Goal: Task Accomplishment & Management: Manage account settings

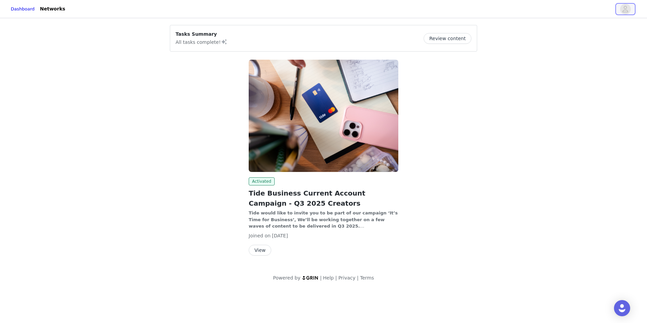
click at [626, 7] on icon "avatar" at bounding box center [626, 9] width 6 height 6
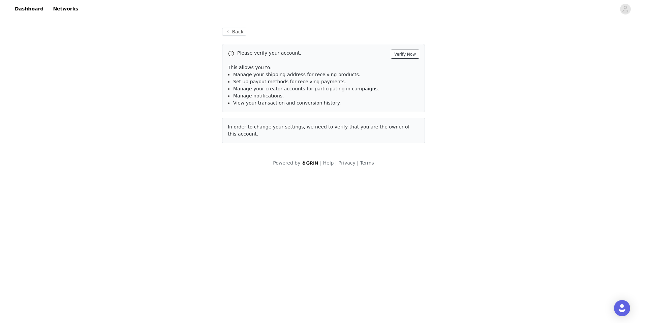
click at [404, 53] on button "Verify Now" at bounding box center [405, 54] width 28 height 9
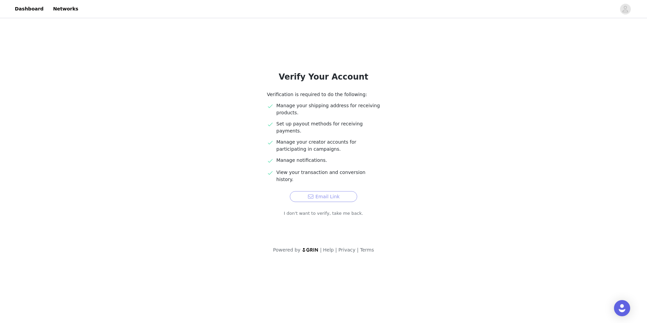
click at [320, 191] on button "Email Link" at bounding box center [323, 196] width 67 height 11
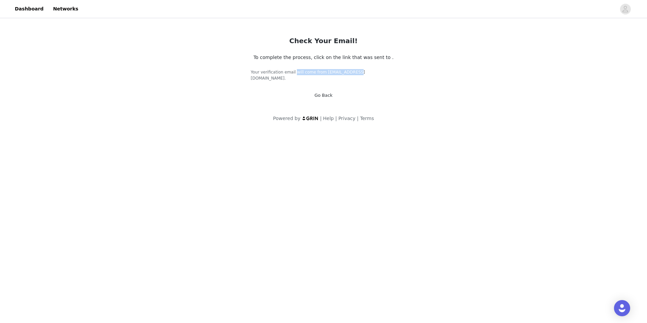
drag, startPoint x: 314, startPoint y: 72, endPoint x: 375, endPoint y: 72, distance: 60.3
click at [375, 72] on h5 "Your verification email will come from support@grin.co." at bounding box center [324, 75] width 146 height 12
click at [622, 5] on icon "avatar" at bounding box center [625, 9] width 6 height 11
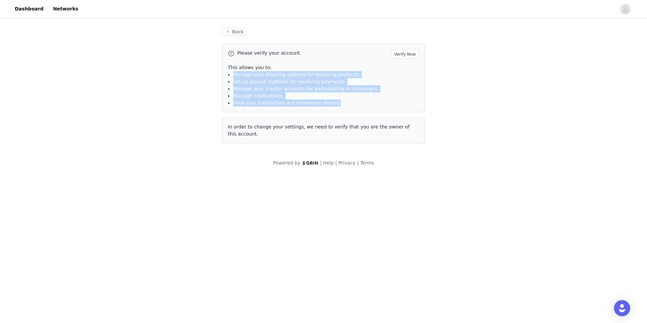
drag, startPoint x: 231, startPoint y: 75, endPoint x: 323, endPoint y: 115, distance: 100.4
click at [323, 115] on div "Please verify your account. Verify Now This allows you to: Manage your shipping…" at bounding box center [323, 93] width 203 height 99
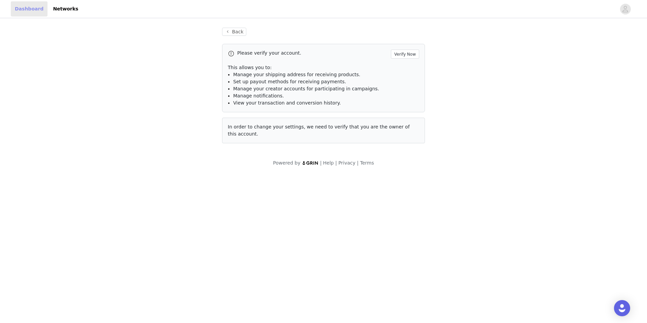
click at [24, 6] on link "Dashboard" at bounding box center [29, 8] width 37 height 15
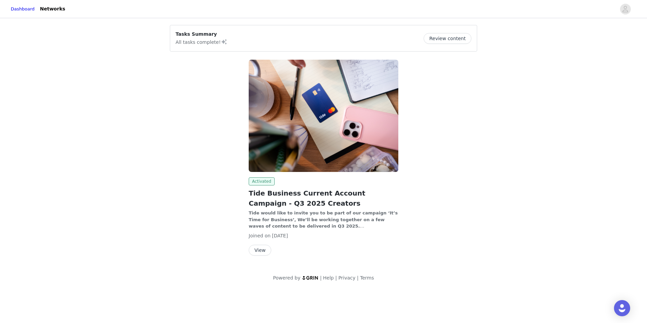
click at [258, 182] on span "Activated" at bounding box center [262, 181] width 26 height 8
click at [448, 34] on button "Review content" at bounding box center [447, 38] width 48 height 11
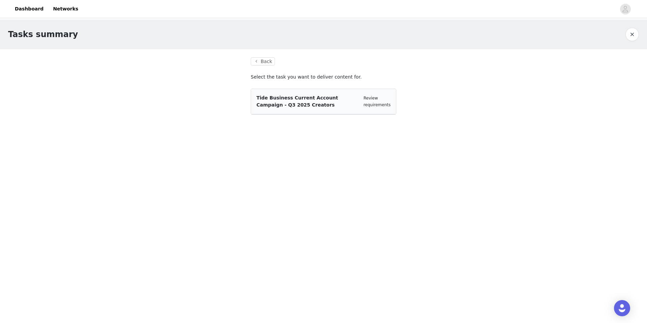
click at [377, 101] on div "Review requirements" at bounding box center [377, 101] width 27 height 13
click at [369, 100] on link "Review requirements" at bounding box center [377, 101] width 27 height 11
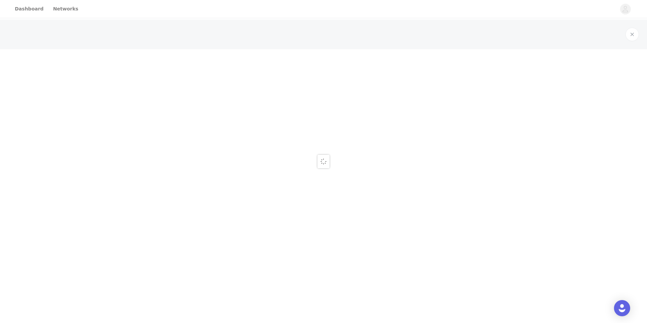
click at [369, 100] on div at bounding box center [323, 161] width 647 height 323
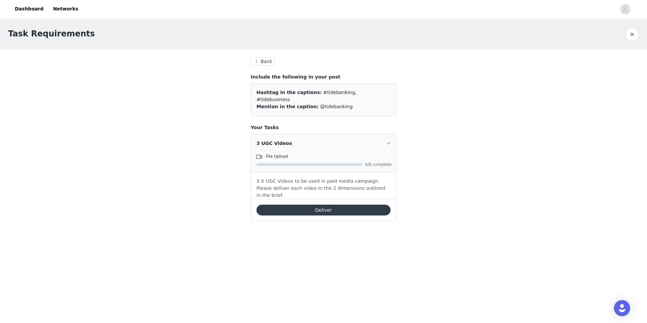
click at [385, 137] on div "3 UGC Videos" at bounding box center [323, 143] width 145 height 18
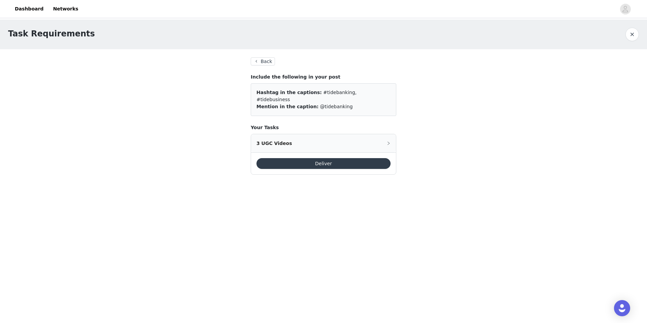
click at [392, 136] on div "3 UGC Videos" at bounding box center [323, 143] width 145 height 18
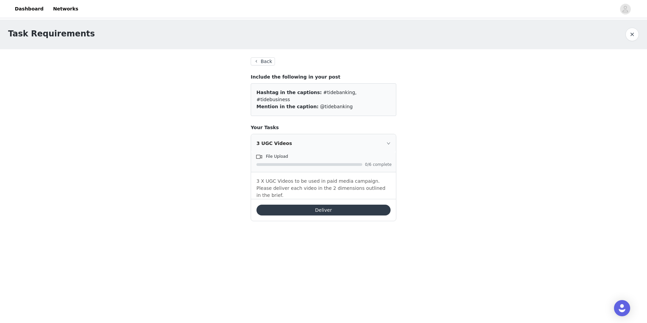
click at [319, 204] on button "Deliver" at bounding box center [323, 209] width 134 height 11
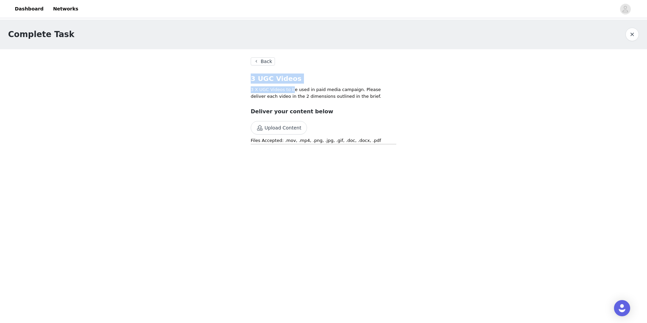
drag, startPoint x: 252, startPoint y: 80, endPoint x: 304, endPoint y: 94, distance: 54.0
click at [304, 94] on section "Back 3 UGC Videos 3 X UGC Videos to be used in paid media campaign. Please deli…" at bounding box center [324, 105] width 162 height 113
click at [304, 94] on p "3 X UGC Videos to be used in paid media campaign. Please deliver each video in …" at bounding box center [324, 92] width 146 height 13
drag, startPoint x: 369, startPoint y: 101, endPoint x: 277, endPoint y: 84, distance: 93.2
click at [277, 84] on section "Back 3 UGC Videos 3 X UGC Videos to be used in paid media campaign. Please deli…" at bounding box center [324, 105] width 162 height 113
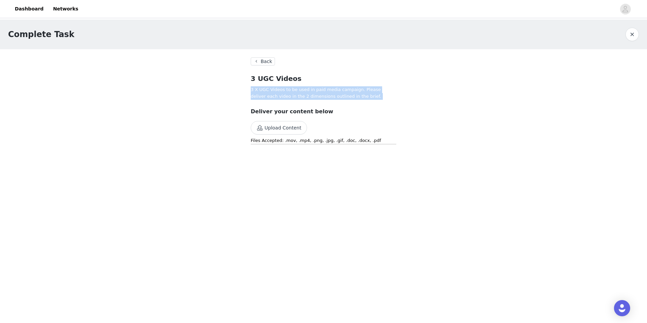
click at [277, 84] on section "Back 3 UGC Videos 3 X UGC Videos to be used in paid media campaign. Please deli…" at bounding box center [324, 105] width 162 height 113
drag, startPoint x: 252, startPoint y: 82, endPoint x: 311, endPoint y: 97, distance: 60.8
click at [311, 97] on section "Back 3 UGC Videos 3 X UGC Videos to be used in paid media campaign. Please deli…" at bounding box center [324, 105] width 162 height 113
click at [311, 97] on p "3 X UGC Videos to be used in paid media campaign. Please deliver each video in …" at bounding box center [324, 92] width 146 height 13
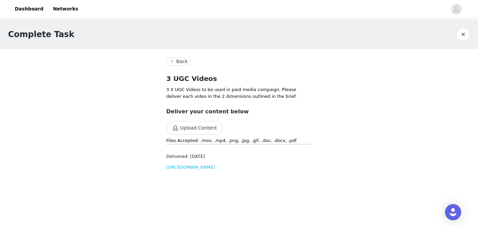
click at [215, 166] on link "[URL][DOMAIN_NAME]" at bounding box center [190, 166] width 49 height 5
click at [465, 32] on button "button" at bounding box center [463, 34] width 13 height 13
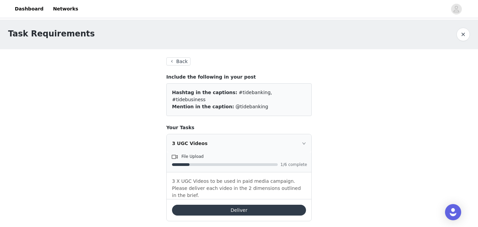
click at [242, 204] on button "Deliver" at bounding box center [239, 209] width 134 height 11
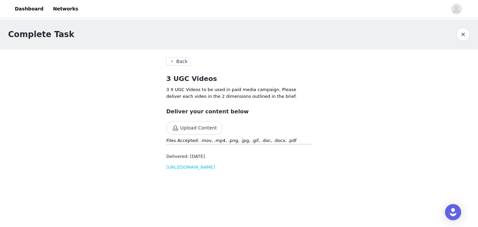
click at [197, 169] on link "[URL][DOMAIN_NAME]" at bounding box center [190, 166] width 49 height 5
click at [183, 142] on p "Files Accepted: .mov, .mp4, .png, .jpg, .gif, .doc, .docx, .pdf" at bounding box center [239, 140] width 146 height 7
drag, startPoint x: 181, startPoint y: 142, endPoint x: 281, endPoint y: 134, distance: 100.4
click at [281, 134] on div "Deliver your content below Upload Content Files Accepted: .mov, .mp4, .png, .jp…" at bounding box center [239, 125] width 146 height 37
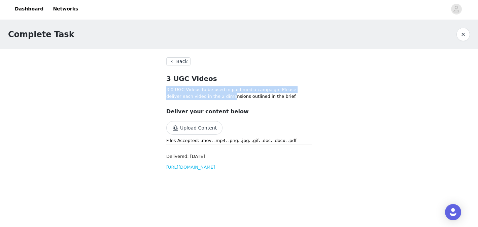
drag, startPoint x: 163, startPoint y: 86, endPoint x: 221, endPoint y: 95, distance: 58.3
click at [221, 95] on section "Back 3 UGC Videos 3 X UGC Videos to be used in paid media campaign. Please deli…" at bounding box center [239, 116] width 162 height 135
click at [221, 95] on p "3 X UGC Videos to be used in paid media campaign. Please deliver each video in …" at bounding box center [239, 92] width 146 height 13
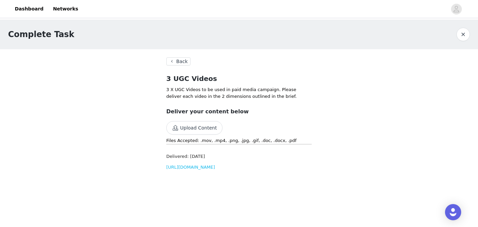
click at [461, 34] on button "button" at bounding box center [463, 34] width 13 height 13
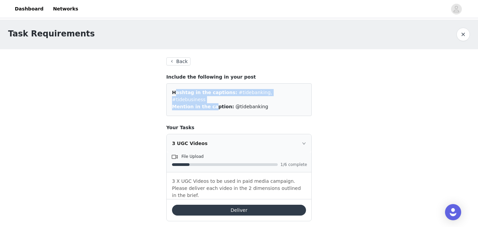
drag, startPoint x: 172, startPoint y: 93, endPoint x: 210, endPoint y: 99, distance: 37.4
click at [210, 99] on div "Hashtag in the captions: #tidebanking, #tidebusiness Mention in the caption: @t…" at bounding box center [239, 99] width 146 height 33
click at [210, 104] on span "Mention in the caption:" at bounding box center [203, 106] width 62 height 5
drag, startPoint x: 277, startPoint y: 95, endPoint x: 219, endPoint y: 78, distance: 60.3
click at [219, 78] on div "Include the following in your post Hashtag in the captions: #tidebanking, #tide…" at bounding box center [239, 94] width 146 height 42
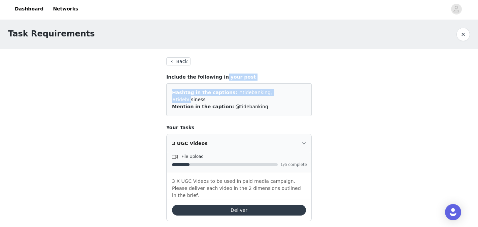
click at [219, 78] on h4 "Include the following in your post" at bounding box center [239, 76] width 146 height 7
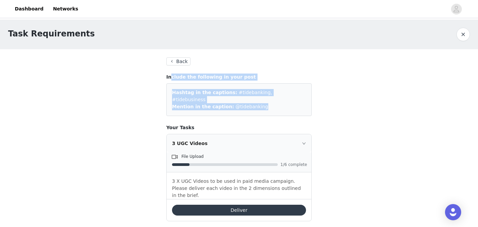
drag, startPoint x: 171, startPoint y: 78, endPoint x: 235, endPoint y: 103, distance: 68.5
click at [235, 103] on div "Include the following in your post Hashtag in the captions: #tidebanking, #tide…" at bounding box center [239, 94] width 146 height 42
click at [235, 103] on div "Hashtag in the captions: #tidebanking, #tidebusiness Mention in the caption: @t…" at bounding box center [239, 99] width 146 height 33
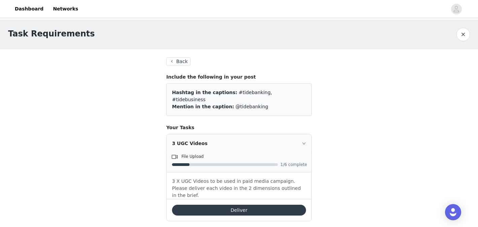
click at [304, 141] on icon "icon: right" at bounding box center [304, 143] width 4 height 4
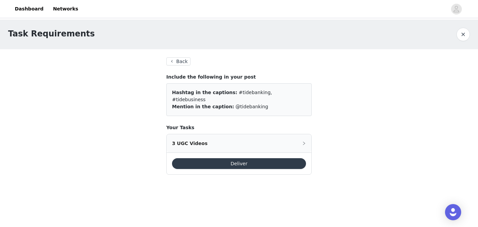
click at [304, 141] on icon "icon: right" at bounding box center [304, 143] width 4 height 4
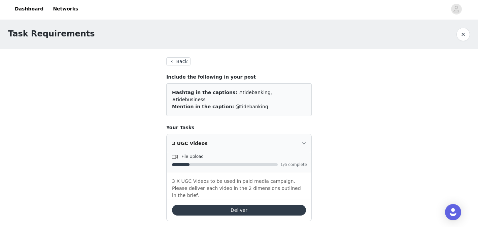
click at [174, 60] on button "Back" at bounding box center [178, 61] width 24 height 8
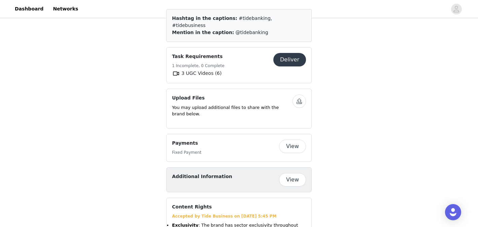
scroll to position [456, 0]
click at [293, 139] on button "View" at bounding box center [292, 145] width 27 height 13
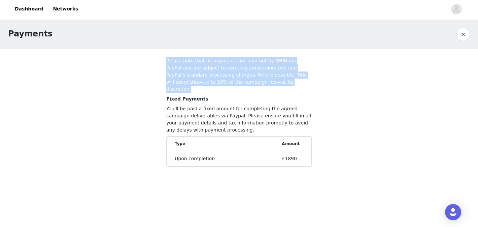
drag, startPoint x: 163, startPoint y: 59, endPoint x: 298, endPoint y: 79, distance: 136.3
click at [298, 79] on section "Please note that all payments are paid out by GRIN via PayPal and are subject t…" at bounding box center [239, 113] width 162 height 128
click at [298, 79] on p "Please note that all payments are paid out by GRIN via PayPal and are subject t…" at bounding box center [239, 74] width 146 height 35
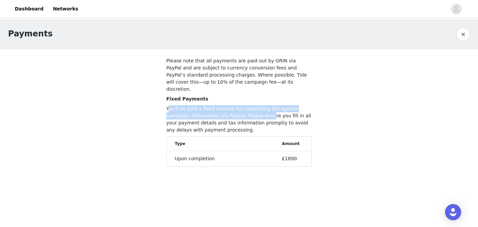
drag, startPoint x: 175, startPoint y: 103, endPoint x: 253, endPoint y: 111, distance: 77.9
click at [253, 111] on p "You'll be paid a fixed amount for completing the agreed campaign deliverables v…" at bounding box center [239, 119] width 146 height 28
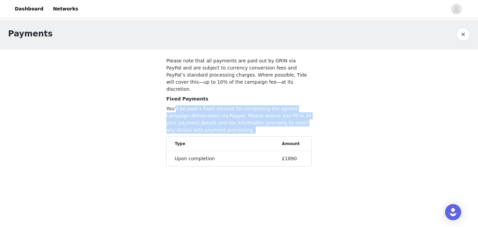
drag, startPoint x: 175, startPoint y: 103, endPoint x: 218, endPoint y: 132, distance: 52.0
click at [218, 132] on div "Fixed Payments You'll be paid a fixed amount for completing the agreed campaign…" at bounding box center [239, 130] width 146 height 71
click at [218, 136] on li "Type Amount" at bounding box center [239, 143] width 145 height 14
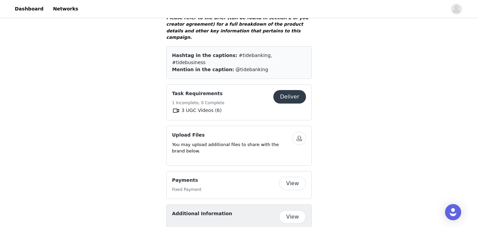
scroll to position [420, 0]
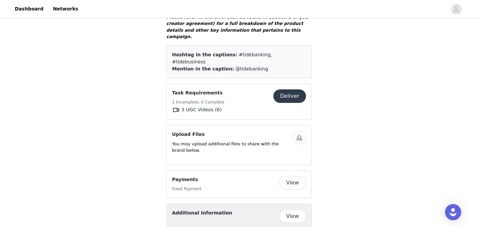
click at [285, 89] on button "Deliver" at bounding box center [290, 95] width 33 height 13
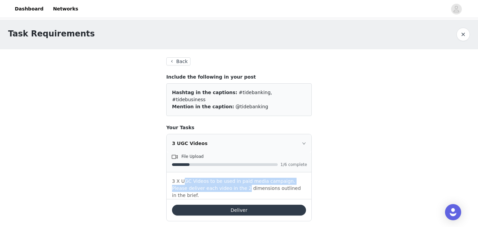
drag, startPoint x: 184, startPoint y: 176, endPoint x: 230, endPoint y: 185, distance: 46.7
click at [230, 185] on div "3 UGC Videos File Upload 1/6 complete 3 X UGC Videos to be used in paid media c…" at bounding box center [239, 177] width 146 height 87
click at [230, 199] on div "Deliver" at bounding box center [239, 210] width 145 height 22
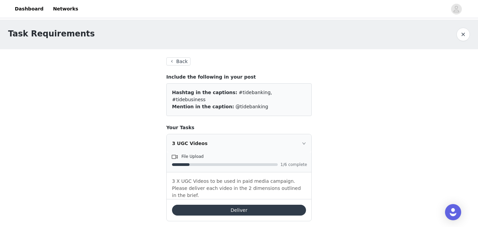
click at [169, 60] on button "Back" at bounding box center [178, 61] width 24 height 8
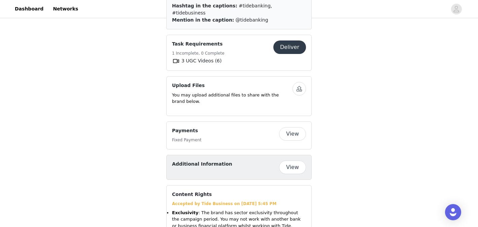
scroll to position [468, 0]
click at [292, 128] on button "View" at bounding box center [292, 134] width 27 height 13
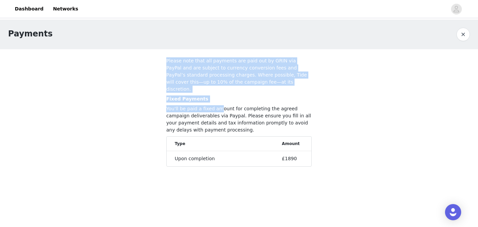
drag, startPoint x: 166, startPoint y: 62, endPoint x: 219, endPoint y: 101, distance: 66.4
click at [219, 101] on section "Please note that all payments are paid out by GRIN via PayPal and are subject t…" at bounding box center [239, 113] width 162 height 128
click at [219, 105] on p "You'll be paid a fixed amount for completing the agreed campaign deliverables v…" at bounding box center [239, 119] width 146 height 28
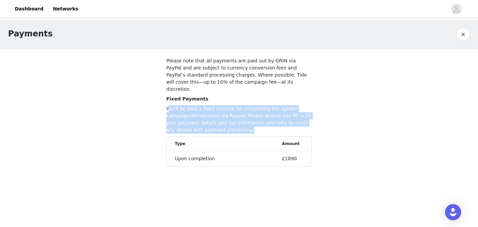
drag, startPoint x: 168, startPoint y: 101, endPoint x: 214, endPoint y: 124, distance: 51.4
click at [214, 124] on p "You'll be paid a fixed amount for completing the agreed campaign deliverables v…" at bounding box center [239, 119] width 146 height 28
drag, startPoint x: 218, startPoint y: 124, endPoint x: 152, endPoint y: 100, distance: 70.4
click at [152, 100] on div "Payments Please note that all payments are paid out by GRIN via PayPal and are …" at bounding box center [239, 99] width 478 height 158
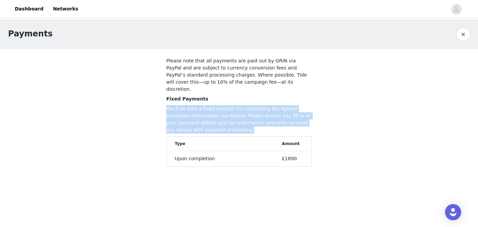
click at [152, 100] on div "Payments Please note that all payments are paid out by GRIN via PayPal and are …" at bounding box center [239, 99] width 478 height 158
drag, startPoint x: 167, startPoint y: 101, endPoint x: 228, endPoint y: 114, distance: 62.2
click at [228, 114] on p "You'll be paid a fixed amount for completing the agreed campaign deliverables v…" at bounding box center [239, 119] width 146 height 28
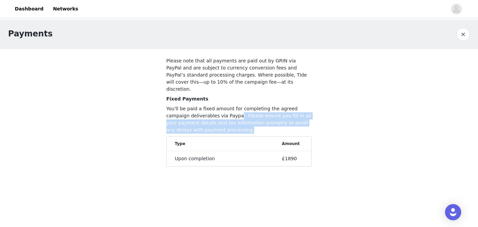
drag, startPoint x: 215, startPoint y: 106, endPoint x: 218, endPoint y: 119, distance: 13.1
click at [218, 119] on p "You'll be paid a fixed amount for completing the agreed campaign deliverables v…" at bounding box center [239, 119] width 146 height 28
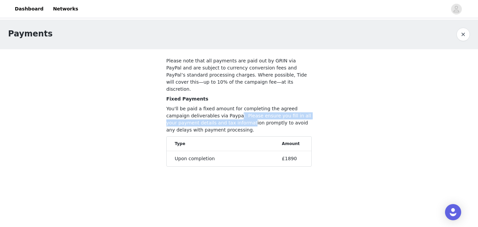
click at [218, 119] on p "You'll be paid a fixed amount for completing the agreed campaign deliverables v…" at bounding box center [239, 119] width 146 height 28
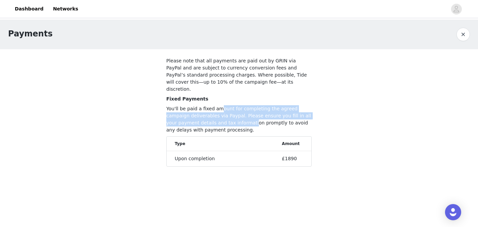
drag, startPoint x: 218, startPoint y: 103, endPoint x: 219, endPoint y: 116, distance: 13.2
click at [219, 116] on p "You'll be paid a fixed amount for completing the agreed campaign deliverables v…" at bounding box center [239, 119] width 146 height 28
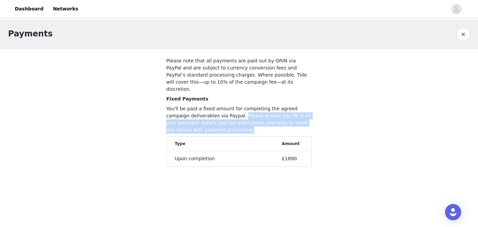
drag, startPoint x: 219, startPoint y: 106, endPoint x: 219, endPoint y: 121, distance: 14.8
click at [219, 121] on p "You'll be paid a fixed amount for completing the agreed campaign deliverables v…" at bounding box center [239, 119] width 146 height 28
click at [219, 120] on p "You'll be paid a fixed amount for completing the agreed campaign deliverables v…" at bounding box center [239, 119] width 146 height 28
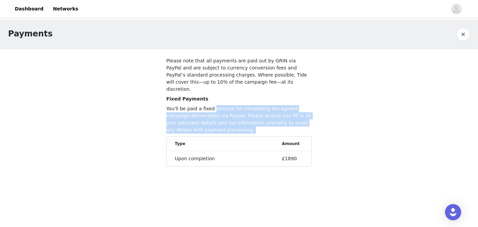
drag, startPoint x: 219, startPoint y: 120, endPoint x: 219, endPoint y: 100, distance: 20.6
click at [219, 105] on p "You'll be paid a fixed amount for completing the agreed campaign deliverables v…" at bounding box center [239, 119] width 146 height 28
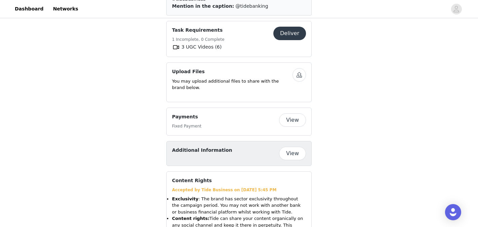
scroll to position [483, 0]
click at [295, 146] on button "View" at bounding box center [292, 152] width 27 height 13
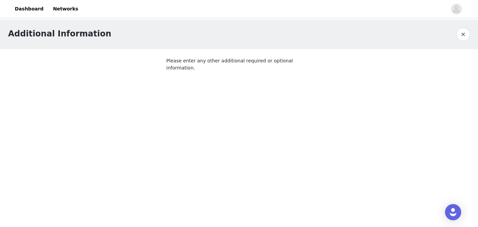
click at [466, 34] on button "button" at bounding box center [463, 34] width 13 height 13
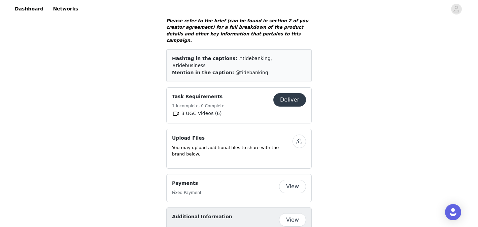
scroll to position [416, 0]
click at [277, 93] on button "Deliver" at bounding box center [290, 99] width 33 height 13
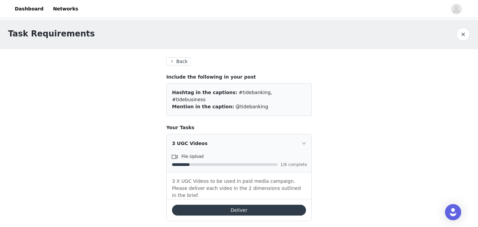
click at [230, 204] on button "Deliver" at bounding box center [239, 209] width 134 height 11
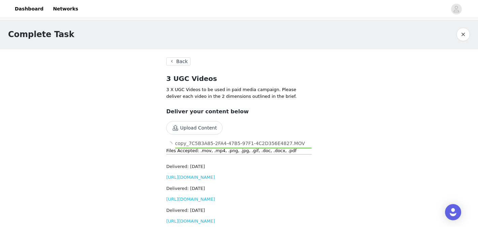
scroll to position [31, 0]
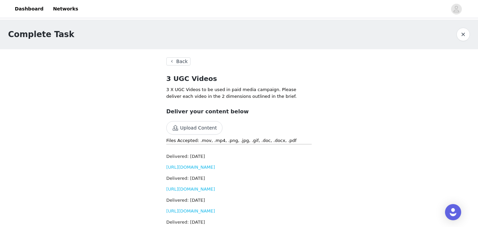
click at [181, 60] on button "Back" at bounding box center [178, 61] width 24 height 8
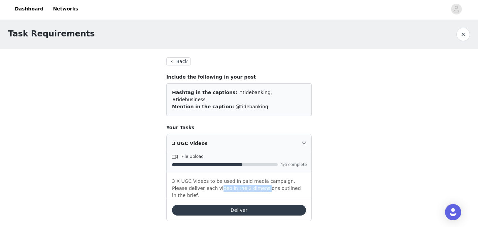
drag, startPoint x: 204, startPoint y: 179, endPoint x: 250, endPoint y: 180, distance: 46.5
click at [250, 180] on p "3 X UGC Videos to be used in paid media campaign. Please deliver each video in …" at bounding box center [239, 188] width 134 height 21
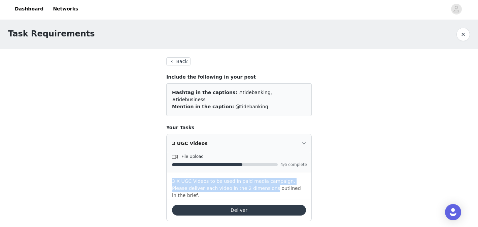
drag, startPoint x: 250, startPoint y: 180, endPoint x: 212, endPoint y: 167, distance: 40.1
click at [212, 172] on div "3 X UGC Videos to be used in paid media campaign. Please deliver each video in …" at bounding box center [239, 185] width 145 height 27
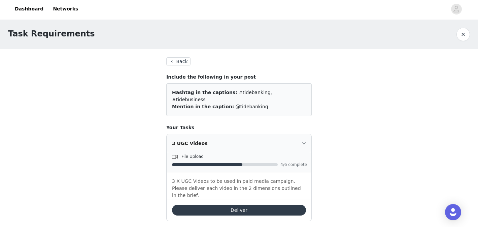
click at [231, 204] on button "Deliver" at bounding box center [239, 209] width 134 height 11
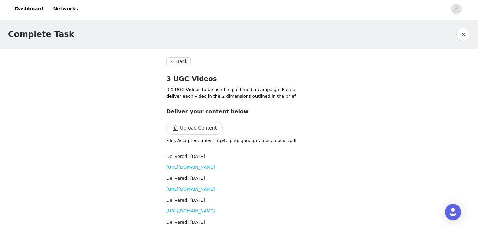
click at [176, 61] on button "Back" at bounding box center [178, 61] width 24 height 8
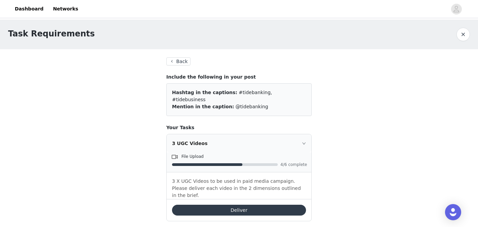
click at [175, 60] on button "Back" at bounding box center [178, 61] width 24 height 8
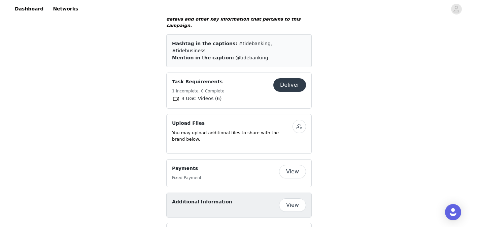
scroll to position [383, 0]
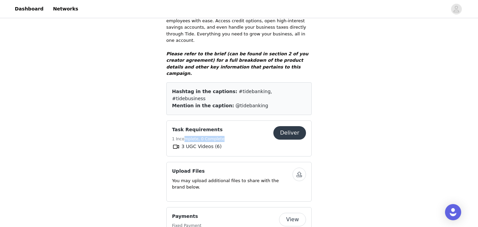
drag, startPoint x: 185, startPoint y: 113, endPoint x: 241, endPoint y: 115, distance: 55.3
click at [241, 126] on div "Task Requirements 1 Incomplete, 0 Complete" at bounding box center [222, 134] width 101 height 17
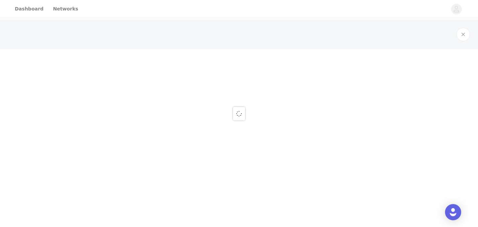
click at [241, 115] on span at bounding box center [239, 113] width 10 height 9
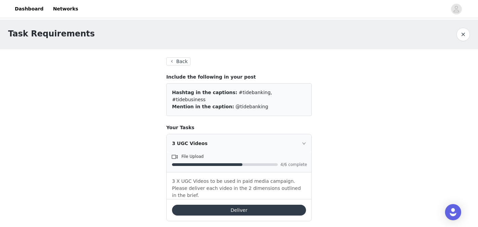
click at [179, 61] on button "Back" at bounding box center [178, 61] width 24 height 8
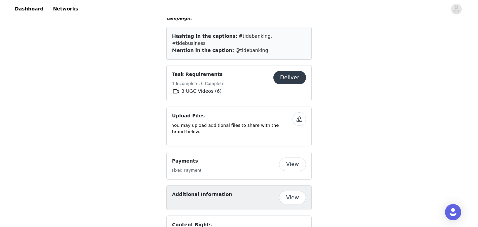
scroll to position [437, 0]
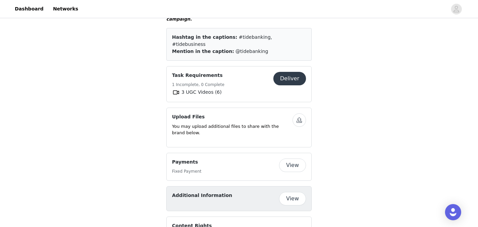
click at [290, 158] on button "View" at bounding box center [292, 164] width 27 height 13
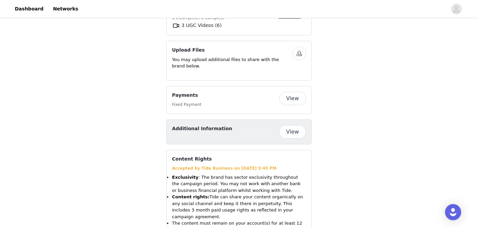
scroll to position [500, 0]
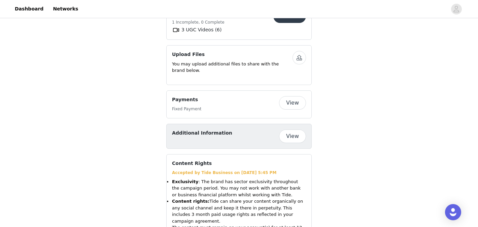
click at [297, 129] on button "View" at bounding box center [292, 135] width 27 height 13
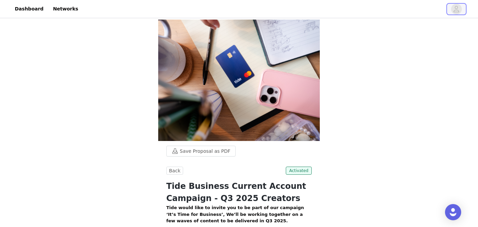
click at [458, 10] on icon "avatar" at bounding box center [457, 9] width 6 height 6
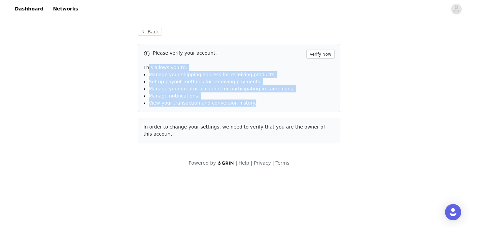
drag, startPoint x: 149, startPoint y: 66, endPoint x: 204, endPoint y: 108, distance: 69.9
click at [204, 108] on div "Please verify your account. Verify Now This allows you to: Manage your shipping…" at bounding box center [239, 78] width 203 height 68
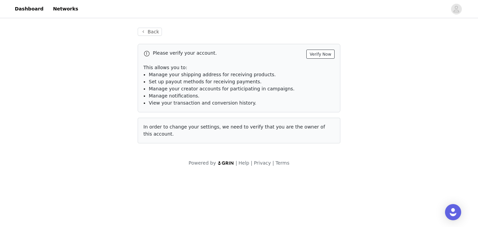
click at [323, 53] on button "Verify Now" at bounding box center [321, 54] width 28 height 9
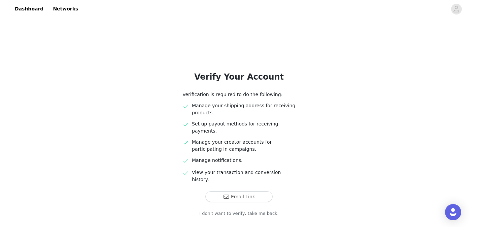
scroll to position [22, 0]
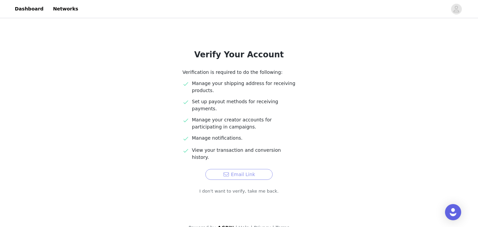
click at [231, 169] on button "Email Link" at bounding box center [239, 174] width 67 height 11
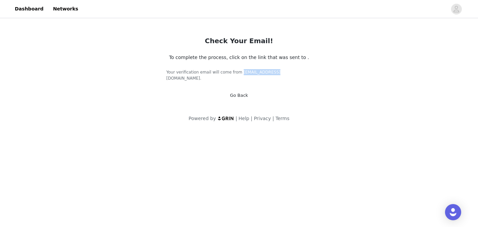
drag, startPoint x: 259, startPoint y: 72, endPoint x: 290, endPoint y: 69, distance: 31.1
click at [290, 69] on h5 "Your verification email will come from support@grin.co." at bounding box center [239, 75] width 146 height 12
copy h5 "support@grin.co"
click at [24, 2] on link "Dashboard" at bounding box center [29, 8] width 37 height 15
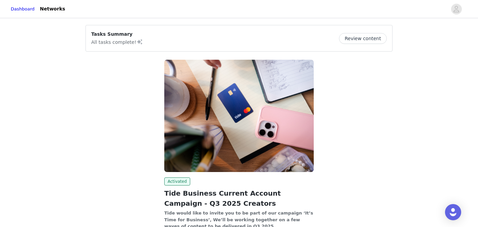
click at [346, 40] on button "Review content" at bounding box center [363, 38] width 48 height 11
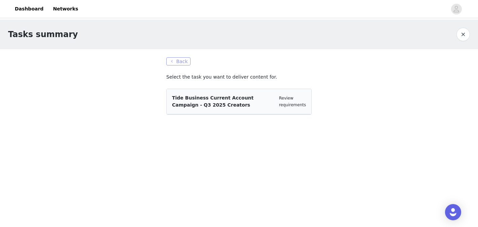
click at [175, 63] on button "Back" at bounding box center [178, 61] width 24 height 8
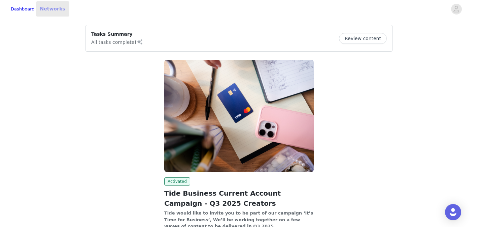
click at [62, 11] on link "Networks" at bounding box center [52, 8] width 33 height 15
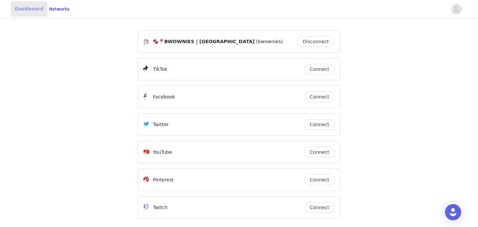
click at [17, 11] on link "Dashboard" at bounding box center [29, 8] width 37 height 15
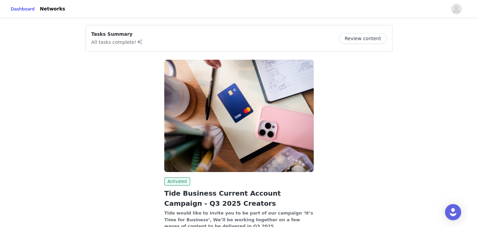
scroll to position [62, 0]
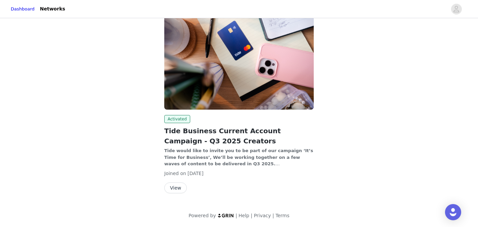
click at [172, 186] on button "View" at bounding box center [175, 187] width 23 height 11
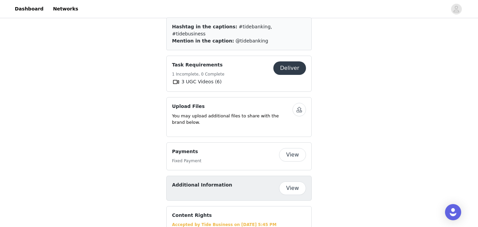
scroll to position [447, 0]
click at [289, 148] on button "View" at bounding box center [292, 154] width 27 height 13
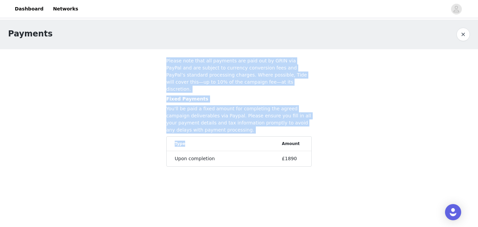
drag, startPoint x: 160, startPoint y: 59, endPoint x: 255, endPoint y: 144, distance: 127.6
click at [255, 144] on section "Please note that all payments are paid out by GRIN via PayPal and are subject t…" at bounding box center [239, 113] width 162 height 128
click at [255, 151] on li "Upon completion £1890" at bounding box center [239, 158] width 145 height 15
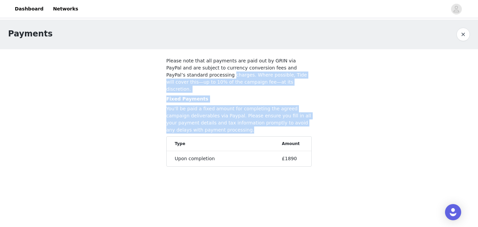
drag, startPoint x: 228, startPoint y: 122, endPoint x: 192, endPoint y: 75, distance: 59.2
click at [192, 75] on div "Please note that all payments are paid out by GRIN via PayPal and are subject t…" at bounding box center [239, 111] width 146 height 109
click at [192, 75] on p "Please note that all payments are paid out by GRIN via PayPal and are subject t…" at bounding box center [239, 74] width 146 height 35
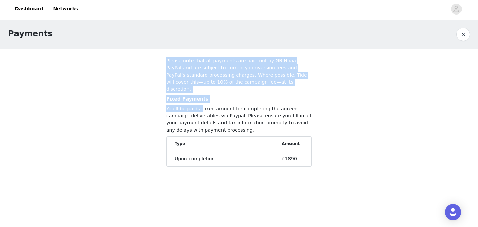
drag, startPoint x: 170, startPoint y: 54, endPoint x: 201, endPoint y: 102, distance: 56.7
click at [201, 102] on section "Please note that all payments are paid out by GRIN via PayPal and are subject t…" at bounding box center [239, 113] width 162 height 128
click at [201, 105] on p "You'll be paid a fixed amount for completing the agreed campaign deliverables v…" at bounding box center [239, 119] width 146 height 28
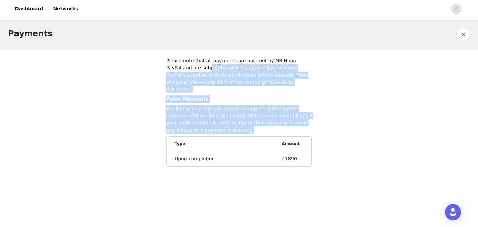
drag, startPoint x: 225, startPoint y: 120, endPoint x: 183, endPoint y: 66, distance: 68.0
click at [183, 66] on div "Please note that all payments are paid out by GRIN via PayPal and are subject t…" at bounding box center [239, 111] width 146 height 109
click at [183, 66] on p "Please note that all payments are paid out by GRIN via PayPal and are subject t…" at bounding box center [239, 74] width 146 height 35
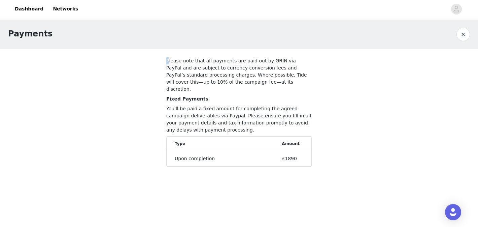
drag, startPoint x: 168, startPoint y: 60, endPoint x: 163, endPoint y: 59, distance: 5.5
click at [163, 59] on section "Please note that all payments are paid out by GRIN via PayPal and are subject t…" at bounding box center [239, 113] width 162 height 128
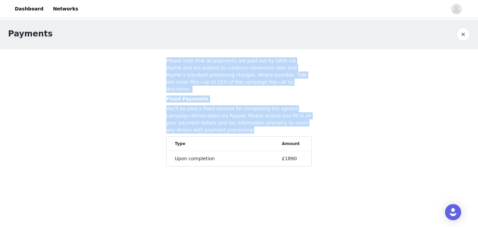
drag, startPoint x: 164, startPoint y: 59, endPoint x: 221, endPoint y: 123, distance: 85.2
click at [221, 123] on section "Please note that all payments are paid out by GRIN via PayPal and are subject t…" at bounding box center [239, 113] width 162 height 128
click at [221, 123] on p "You'll be paid a fixed amount for completing the agreed campaign deliverables v…" at bounding box center [239, 119] width 146 height 28
drag, startPoint x: 221, startPoint y: 123, endPoint x: 162, endPoint y: 60, distance: 86.1
click at [162, 60] on section "Please note that all payments are paid out by GRIN via PayPal and are subject t…" at bounding box center [239, 113] width 162 height 128
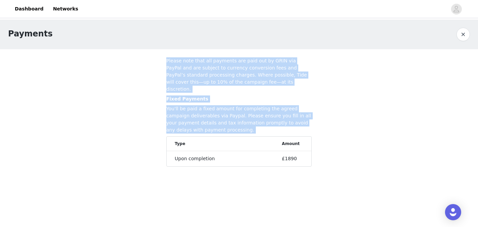
click at [162, 60] on section "Please note that all payments are paid out by GRIN via PayPal and are subject t…" at bounding box center [239, 113] width 162 height 128
drag, startPoint x: 162, startPoint y: 60, endPoint x: 209, endPoint y: 119, distance: 75.4
click at [209, 119] on section "Please note that all payments are paid out by GRIN via PayPal and are subject t…" at bounding box center [239, 113] width 162 height 128
click at [209, 119] on p "You'll be paid a fixed amount for completing the agreed campaign deliverables v…" at bounding box center [239, 119] width 146 height 28
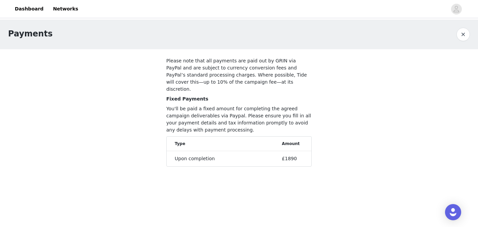
click at [460, 37] on button "button" at bounding box center [463, 34] width 13 height 13
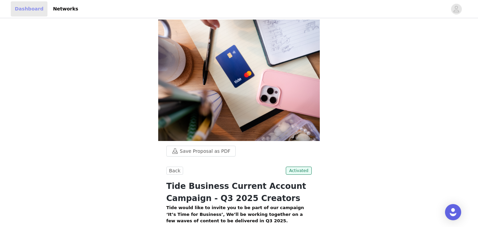
click at [32, 9] on link "Dashboard" at bounding box center [29, 8] width 37 height 15
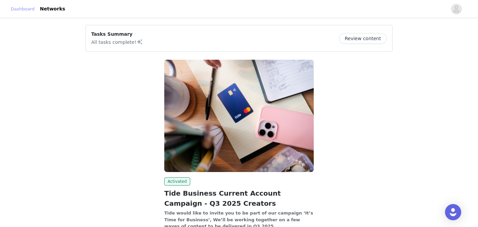
scroll to position [62, 0]
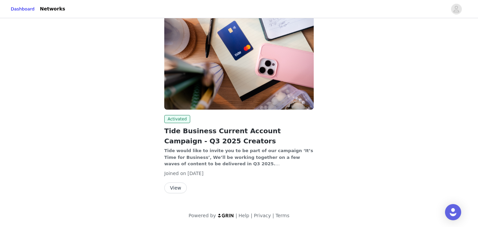
click at [172, 187] on button "View" at bounding box center [175, 187] width 23 height 11
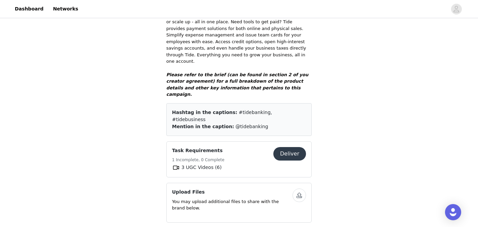
scroll to position [363, 0]
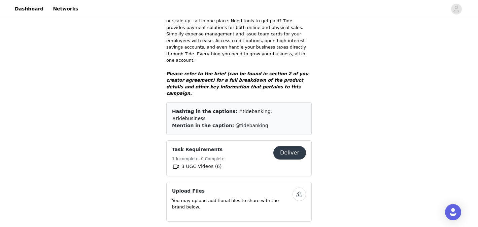
click at [288, 146] on button "Deliver" at bounding box center [290, 152] width 33 height 13
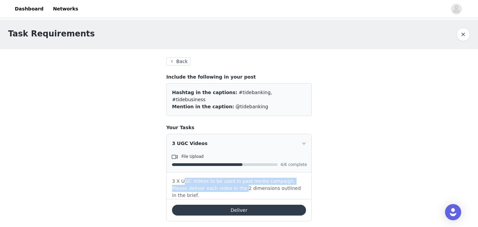
drag, startPoint x: 183, startPoint y: 175, endPoint x: 230, endPoint y: 184, distance: 48.1
click at [230, 184] on p "3 X UGC Videos to be used in paid media campaign. Please deliver each video in …" at bounding box center [239, 188] width 134 height 21
drag, startPoint x: 170, startPoint y: 172, endPoint x: 259, endPoint y: 176, distance: 88.7
click at [259, 176] on div "3 X UGC Videos to be used in paid media campaign. Please deliver each video in …" at bounding box center [239, 185] width 145 height 27
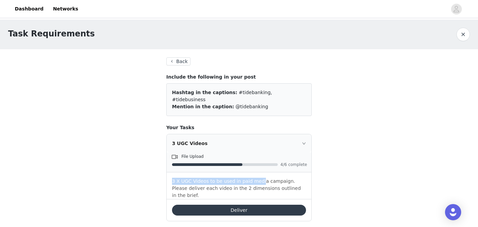
click at [259, 178] on p "3 X UGC Videos to be used in paid media campaign. Please deliver each video in …" at bounding box center [239, 188] width 134 height 21
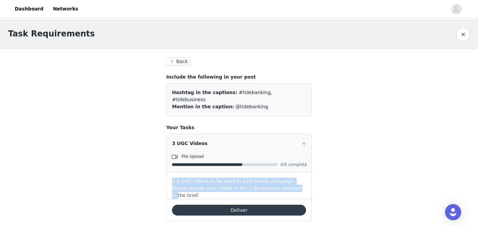
drag, startPoint x: 280, startPoint y: 180, endPoint x: 171, endPoint y: 175, distance: 109.6
click at [171, 175] on div "3 X UGC Videos to be used in paid media campaign. Please deliver each video in …" at bounding box center [239, 185] width 145 height 27
drag, startPoint x: 178, startPoint y: 172, endPoint x: 204, endPoint y: 183, distance: 28.7
click at [204, 183] on p "3 X UGC Videos to be used in paid media campaign. Please deliver each video in …" at bounding box center [239, 188] width 134 height 21
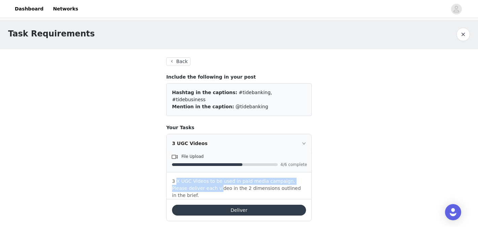
click at [204, 183] on p "3 X UGC Videos to be used in paid media campaign. Please deliver each video in …" at bounding box center [239, 188] width 134 height 21
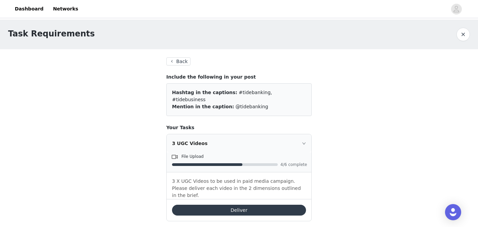
click at [303, 134] on div "3 UGC Videos" at bounding box center [239, 143] width 145 height 18
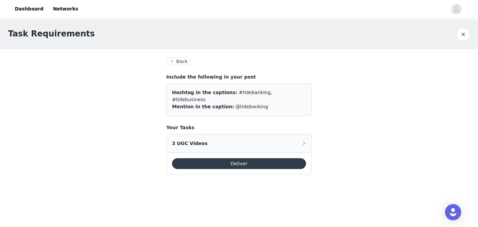
click at [303, 134] on div "3 UGC Videos" at bounding box center [239, 143] width 145 height 18
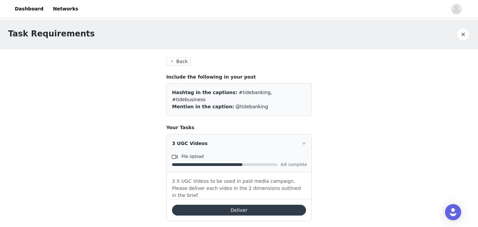
click at [230, 204] on button "Deliver" at bounding box center [239, 209] width 134 height 11
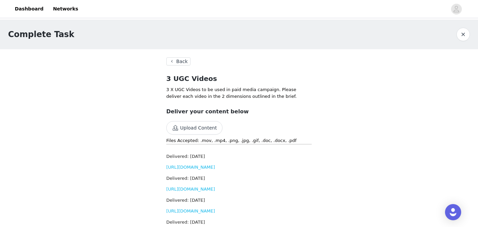
scroll to position [49, 0]
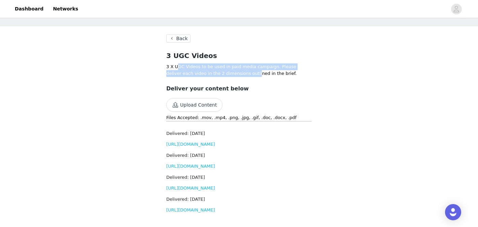
drag, startPoint x: 177, startPoint y: 39, endPoint x: 239, endPoint y: 48, distance: 62.7
click at [239, 63] on p "3 X UGC Videos to be used in paid media campaign. Please deliver each video in …" at bounding box center [239, 69] width 146 height 13
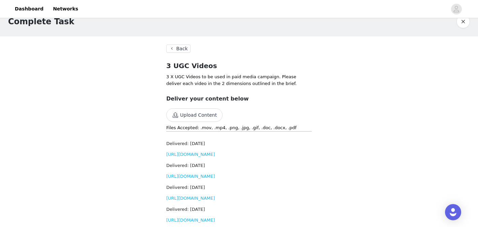
scroll to position [0, 0]
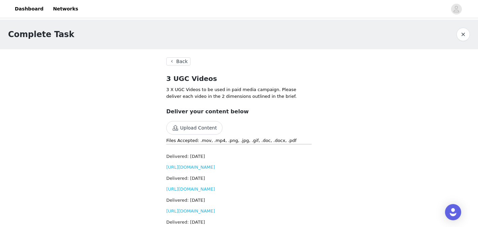
click at [177, 62] on button "Back" at bounding box center [178, 61] width 24 height 8
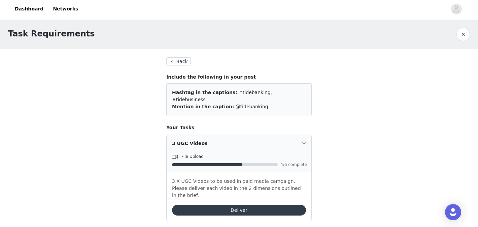
click at [241, 204] on button "Deliver" at bounding box center [239, 209] width 134 height 11
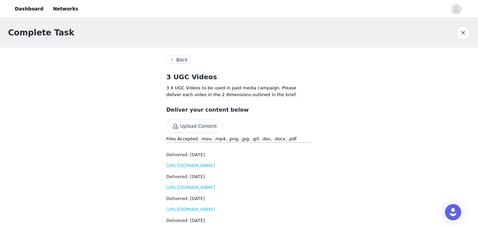
scroll to position [1, 0]
drag, startPoint x: 175, startPoint y: 177, endPoint x: 165, endPoint y: 166, distance: 14.3
click at [165, 166] on section "Back 3 UGC Videos 3 X UGC Videos to be used in paid media campaign. Please deli…" at bounding box center [239, 148] width 162 height 200
click at [158, 162] on section "Back 3 UGC Videos 3 X UGC Videos to be used in paid media campaign. Please deli…" at bounding box center [239, 148] width 162 height 200
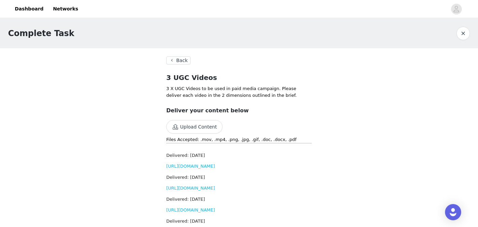
click at [158, 162] on section "Back 3 UGC Videos 3 X UGC Videos to be used in paid media campaign. Please deli…" at bounding box center [239, 148] width 162 height 200
click at [150, 118] on div "Complete Task Back 3 UGC Videos 3 X UGC Videos to be used in paid media campaig…" at bounding box center [239, 134] width 478 height 230
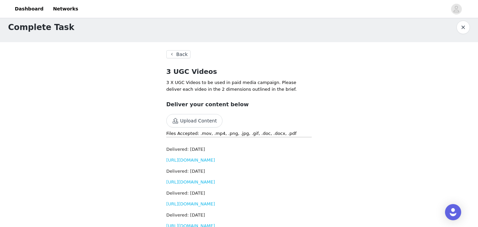
scroll to position [7, 0]
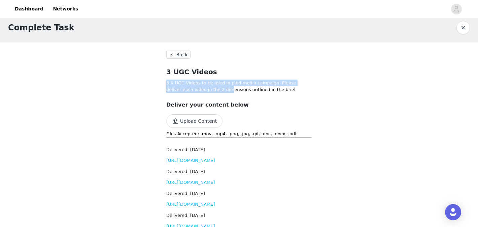
drag, startPoint x: 168, startPoint y: 82, endPoint x: 219, endPoint y: 95, distance: 52.1
click at [218, 95] on section "Back 3 UGC Videos 3 X UGC Videos to be used in paid media campaign. Please deli…" at bounding box center [239, 153] width 162 height 222
click at [219, 95] on section "Back 3 UGC Videos 3 X UGC Videos to be used in paid media campaign. Please deli…" at bounding box center [239, 153] width 162 height 222
drag, startPoint x: 243, startPoint y: 81, endPoint x: 207, endPoint y: 81, distance: 36.0
click at [207, 81] on section "Back 3 UGC Videos 3 X UGC Videos to be used in paid media campaign. Please deli…" at bounding box center [239, 153] width 162 height 222
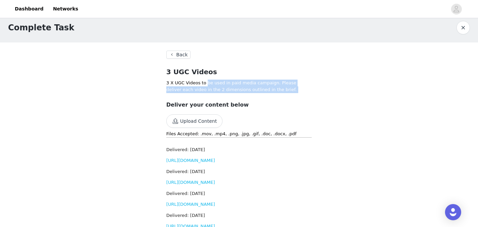
click at [207, 81] on p "3 X UGC Videos to be used in paid media campaign. Please deliver each video in …" at bounding box center [239, 86] width 146 height 13
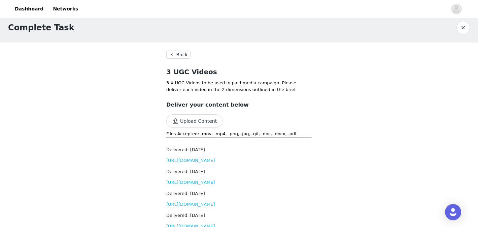
click at [174, 55] on button "Back" at bounding box center [178, 55] width 24 height 8
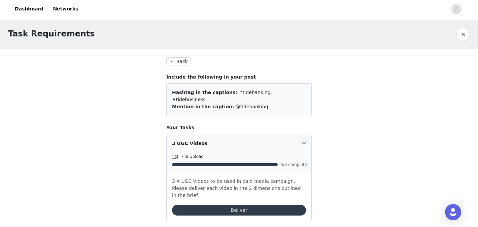
click at [228, 204] on button "Deliver" at bounding box center [239, 209] width 134 height 11
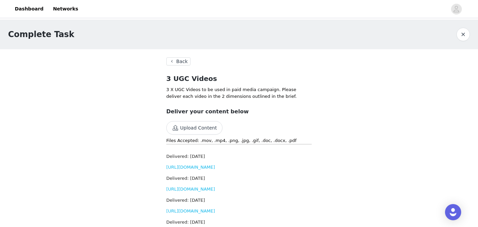
click at [177, 65] on button "Back" at bounding box center [178, 61] width 24 height 8
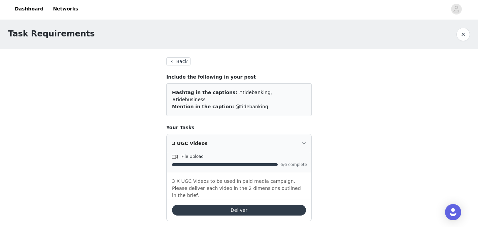
click at [172, 62] on button "Back" at bounding box center [178, 61] width 24 height 8
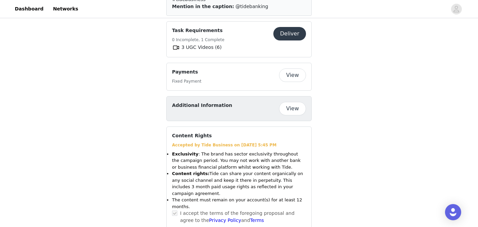
scroll to position [393, 0]
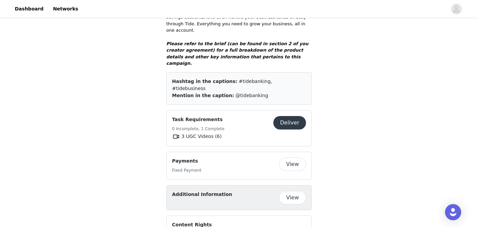
click at [296, 116] on button "Deliver" at bounding box center [290, 122] width 33 height 13
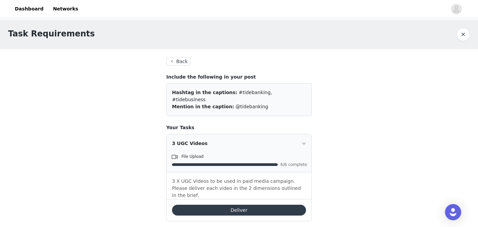
click at [221, 204] on button "Deliver" at bounding box center [239, 209] width 134 height 11
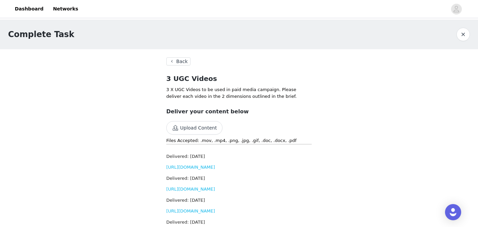
click at [174, 62] on button "Back" at bounding box center [178, 61] width 24 height 8
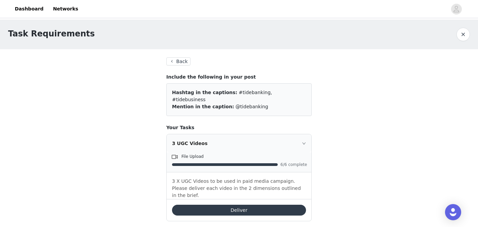
click at [178, 58] on button "Back" at bounding box center [178, 61] width 24 height 8
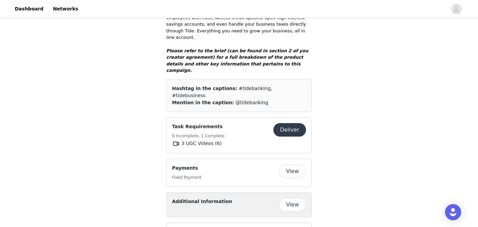
scroll to position [385, 0]
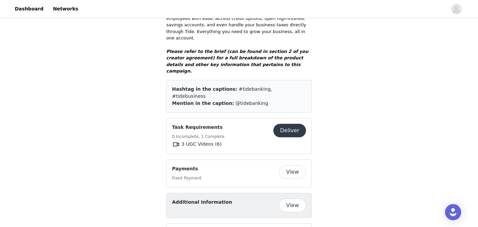
click at [296, 165] on button "View" at bounding box center [292, 171] width 27 height 13
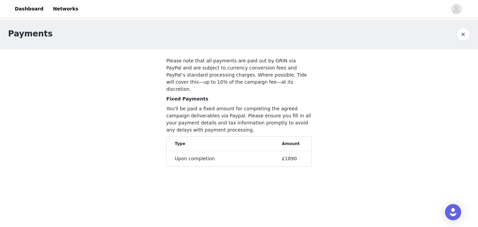
click at [137, 117] on div "Payments Please note that all payments are paid out by GRIN via PayPal and are …" at bounding box center [239, 99] width 478 height 158
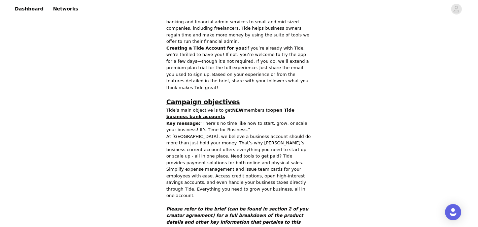
scroll to position [227, 0]
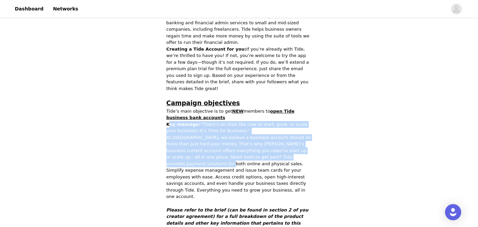
drag, startPoint x: 170, startPoint y: 116, endPoint x: 181, endPoint y: 154, distance: 39.2
click at [181, 154] on div "Tide would like to invite you to be part of our campaign ‘It’s Time for Busines…" at bounding box center [239, 105] width 146 height 256
click at [181, 154] on p "At [GEOGRAPHIC_DATA], we believe a business account should do more than just ho…" at bounding box center [239, 167] width 146 height 66
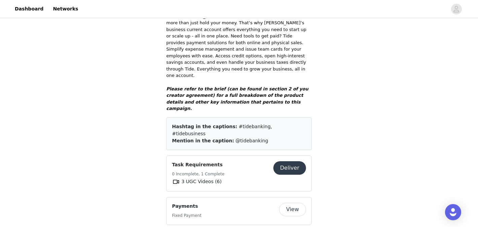
scroll to position [482, 0]
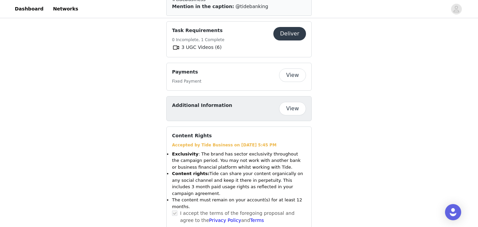
click at [301, 102] on button "View" at bounding box center [292, 108] width 27 height 13
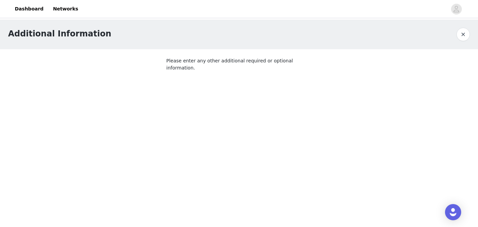
click at [465, 36] on button "button" at bounding box center [463, 34] width 13 height 13
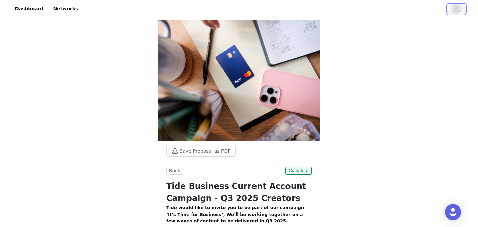
click at [456, 13] on icon "avatar" at bounding box center [456, 9] width 6 height 11
